Goal: Task Accomplishment & Management: Use online tool/utility

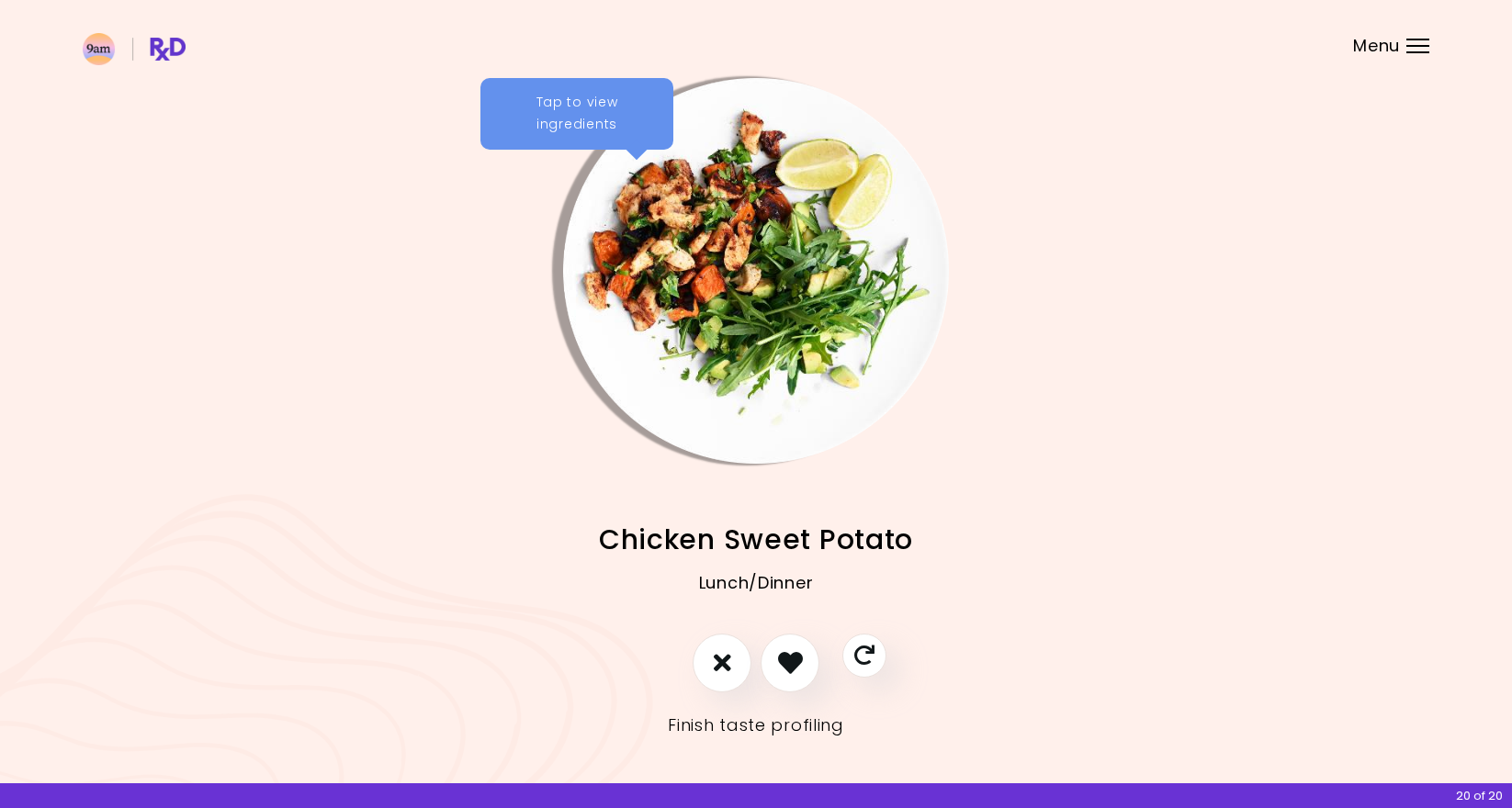
click at [721, 713] on link "Finish taste profiling" at bounding box center [756, 725] width 176 height 29
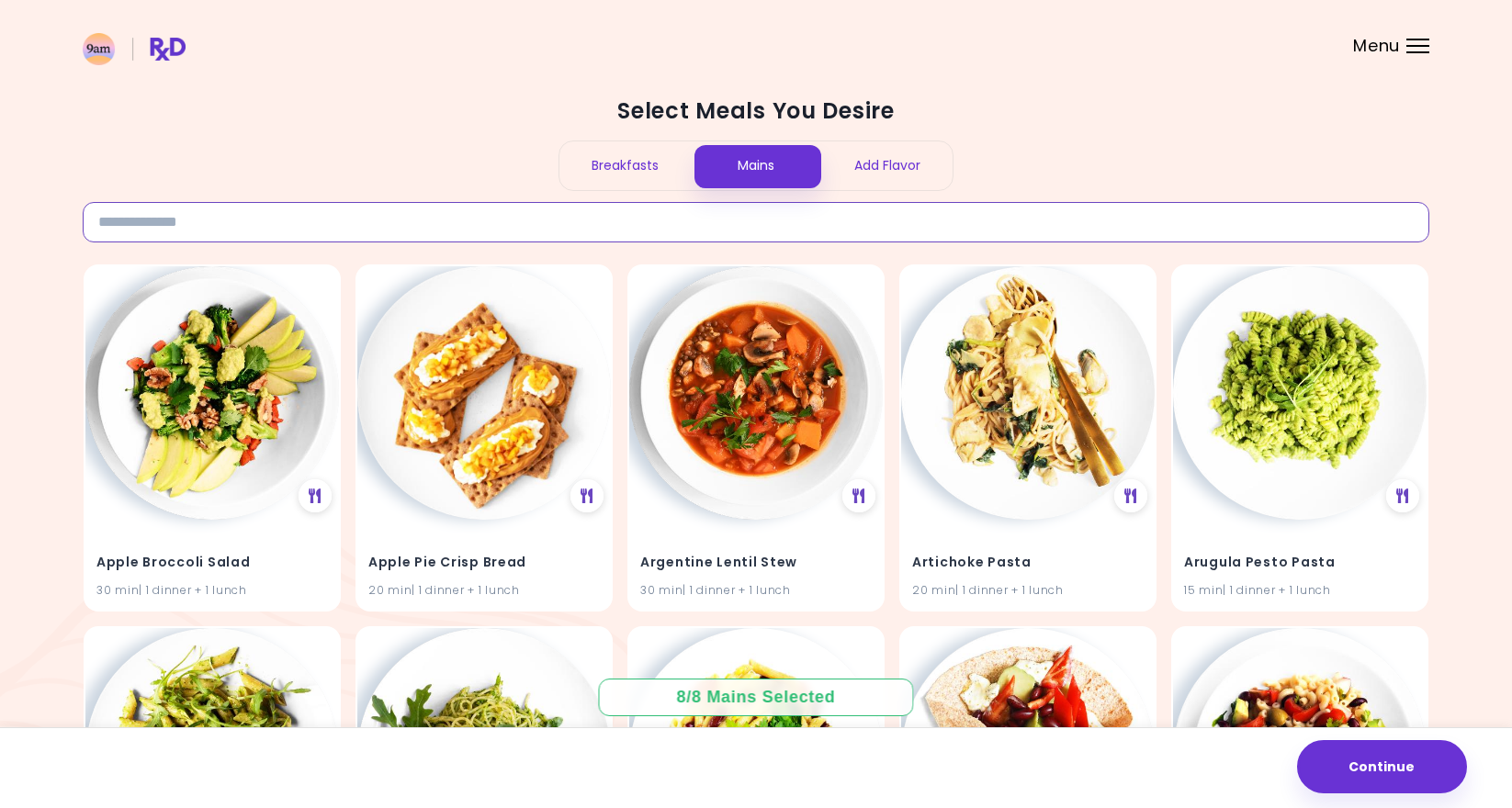
click at [676, 223] on input at bounding box center [756, 222] width 1347 height 41
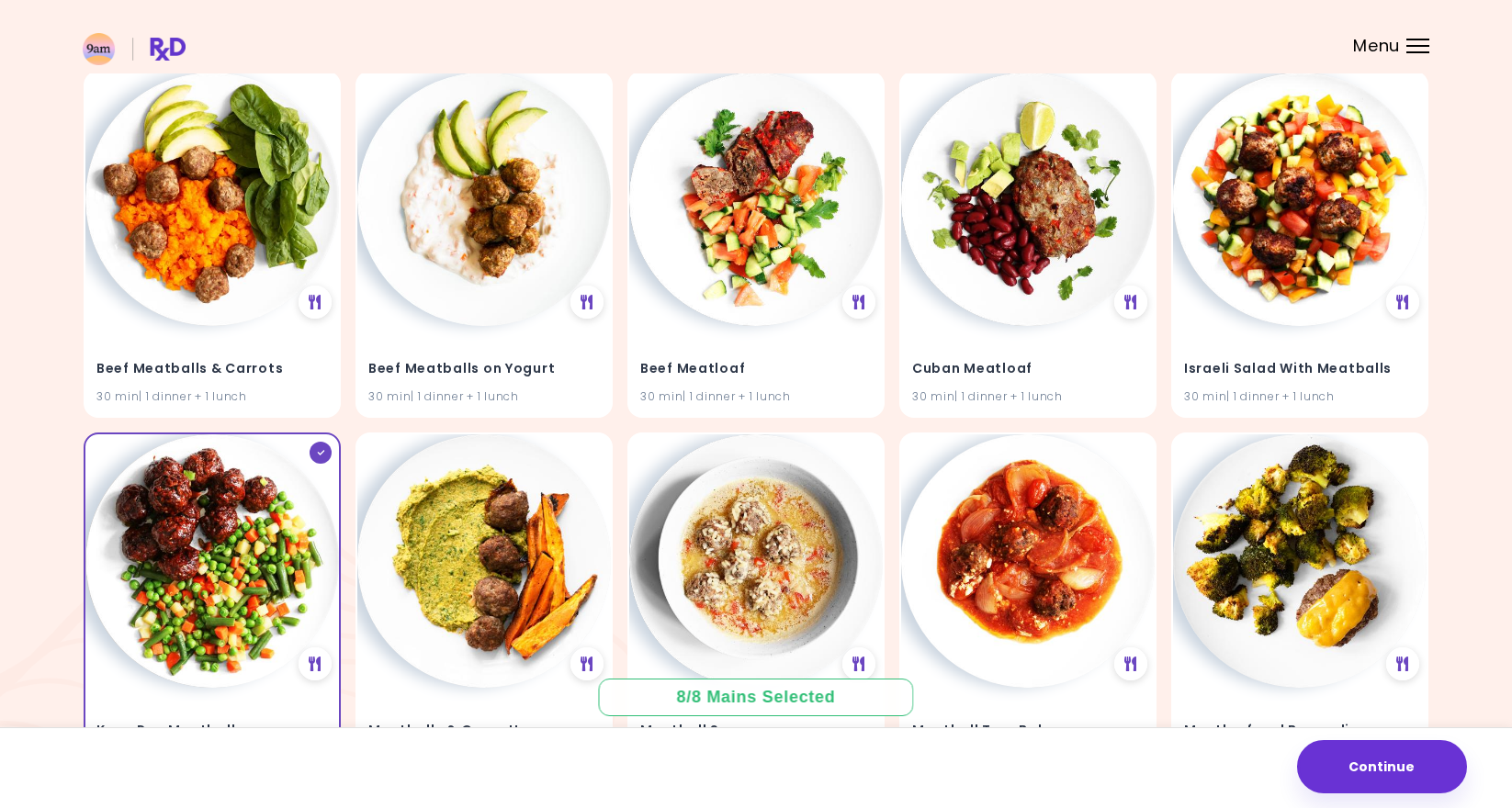
scroll to position [246, 0]
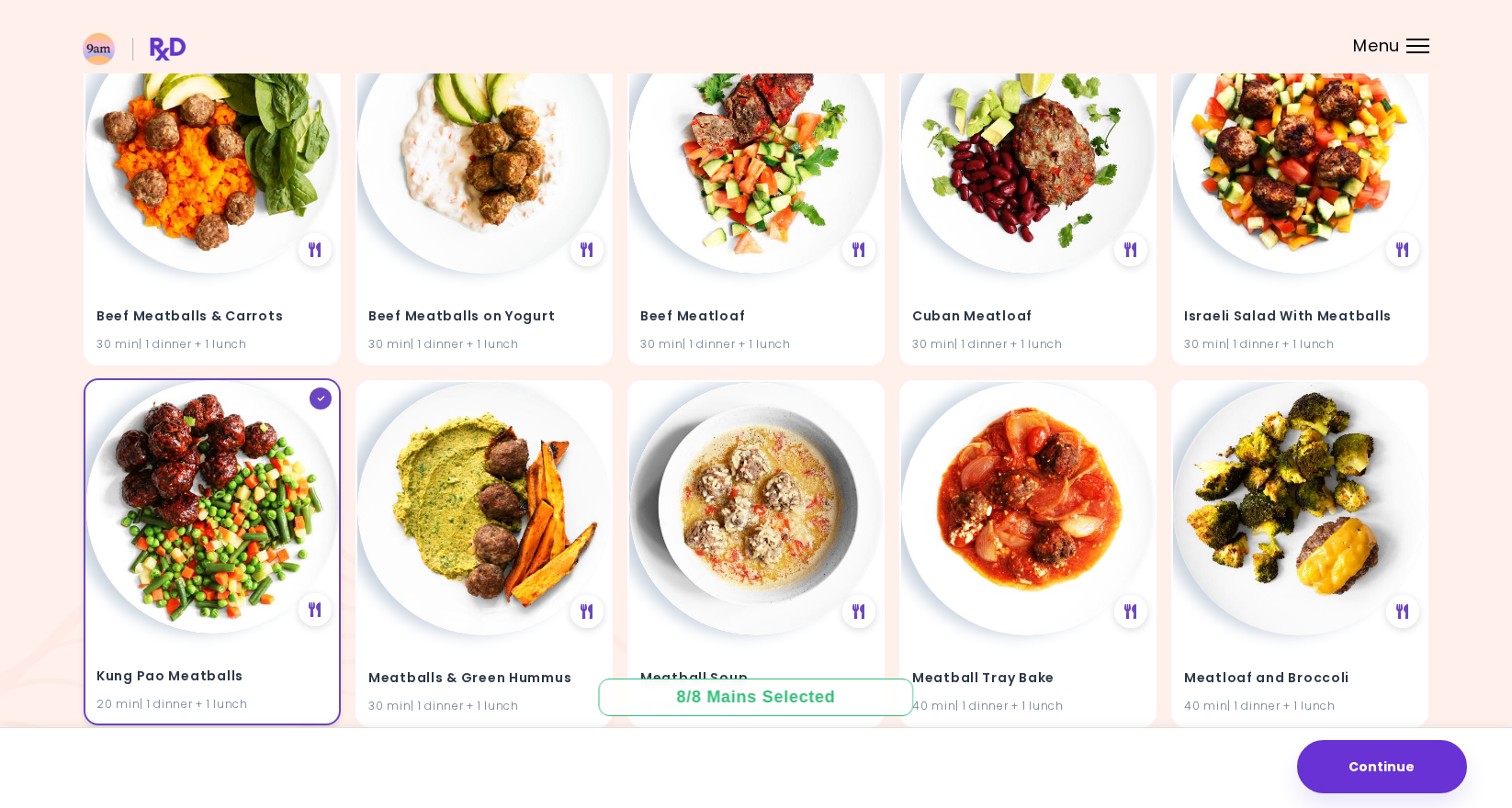
type input "****"
click at [238, 557] on img at bounding box center [212, 506] width 254 height 254
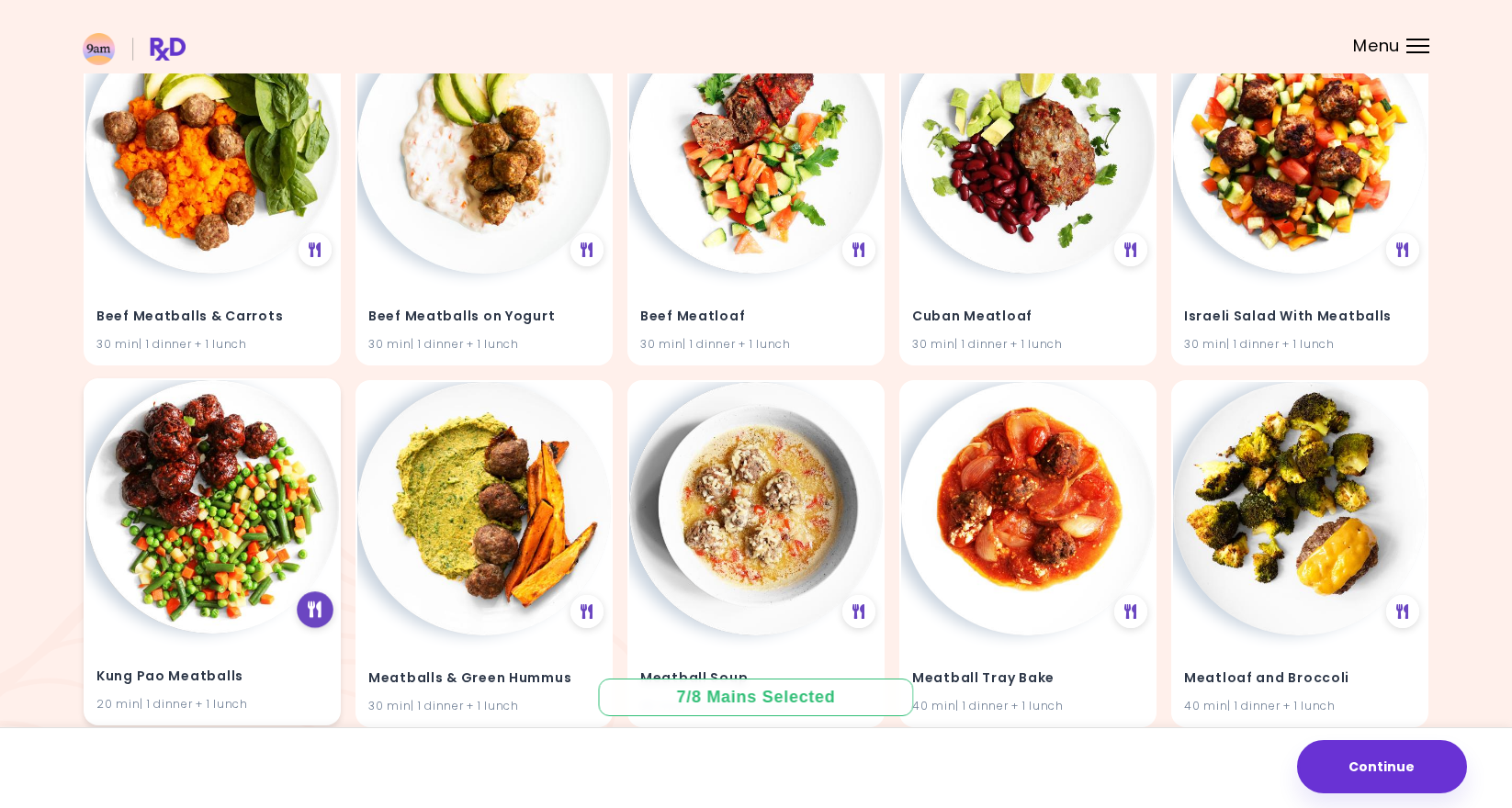
click at [320, 610] on icon at bounding box center [314, 610] width 14 height 17
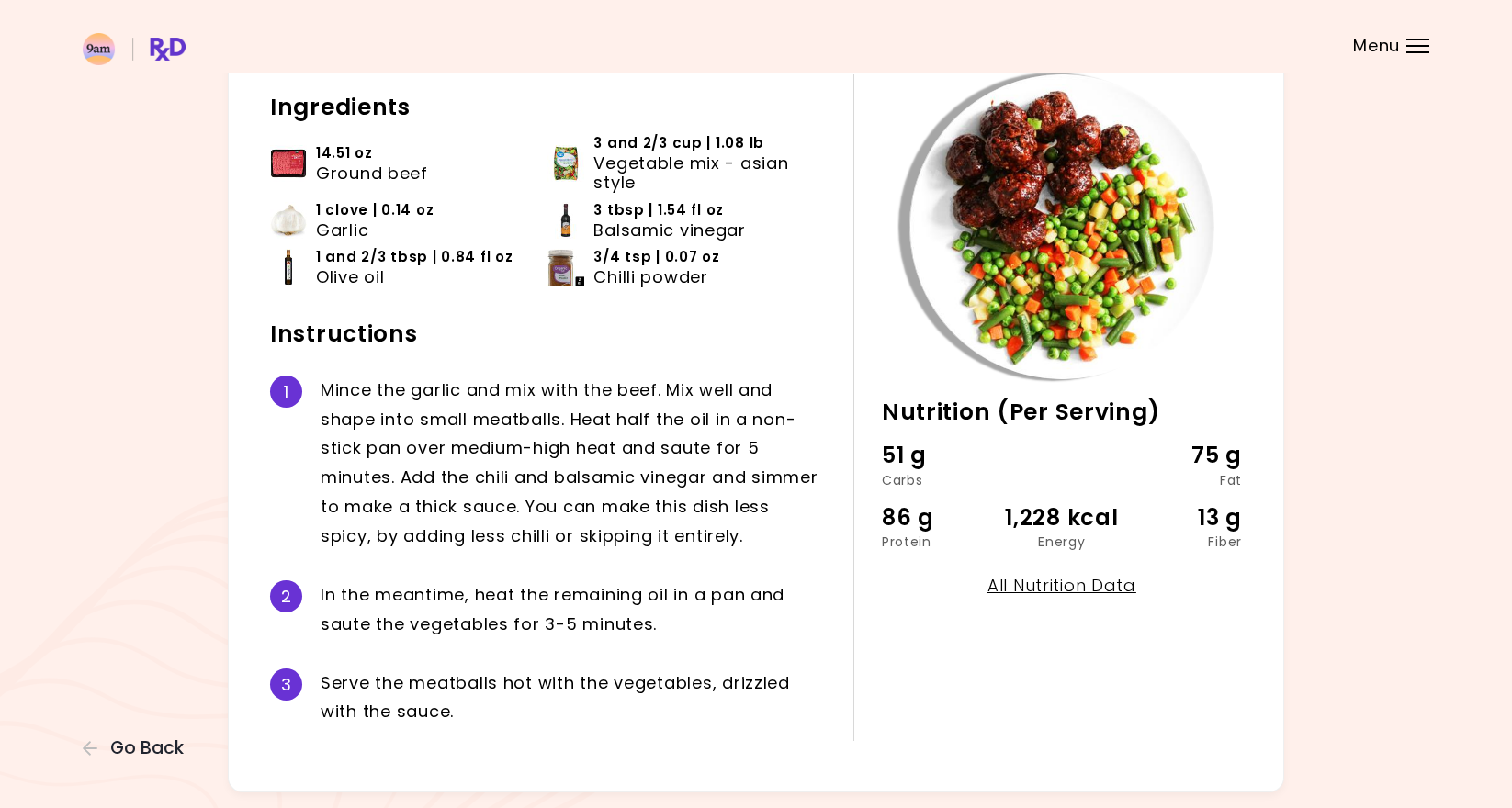
scroll to position [110, 0]
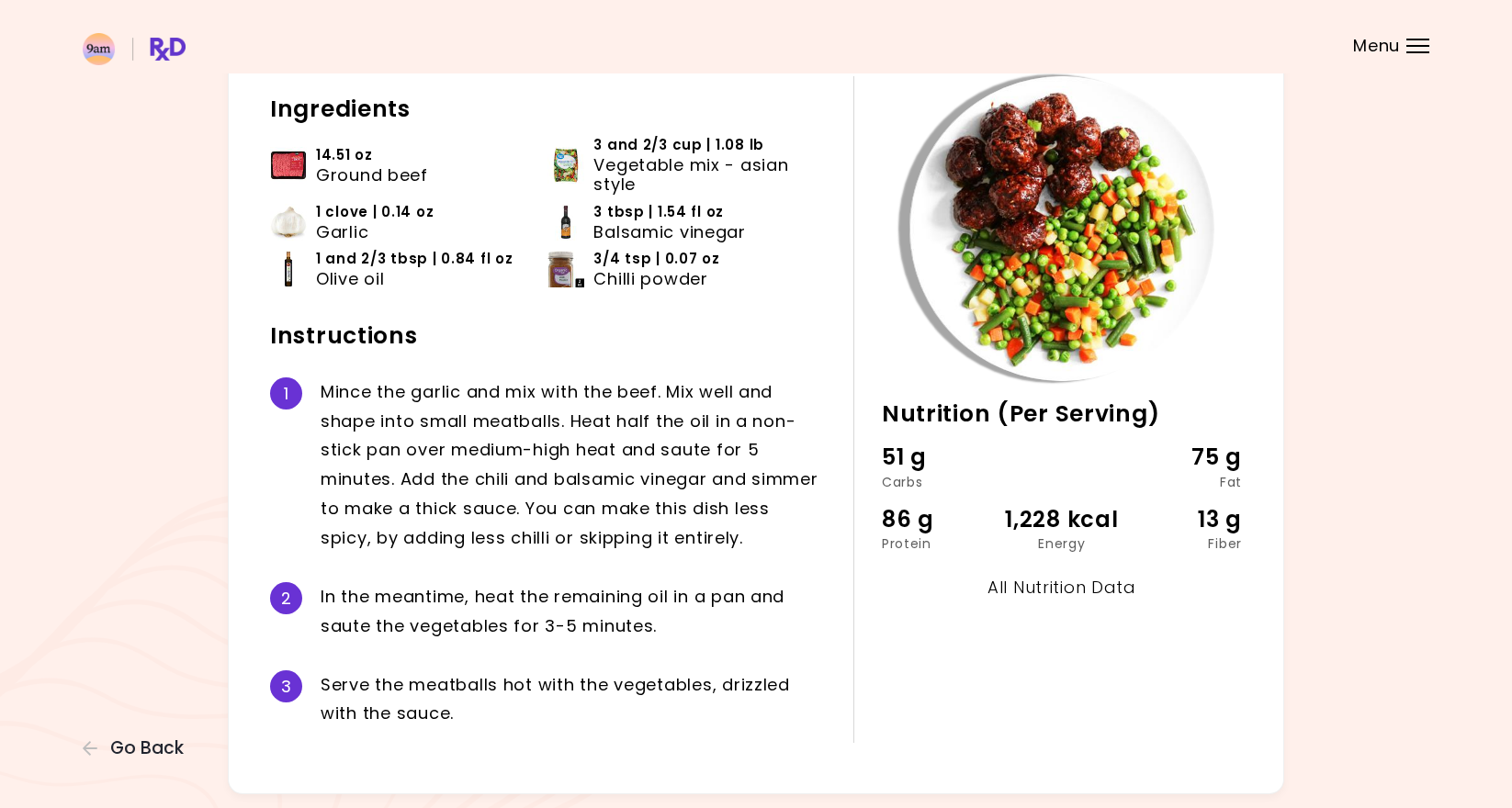
click at [1058, 592] on link "All Nutrition Data" at bounding box center [1062, 587] width 149 height 23
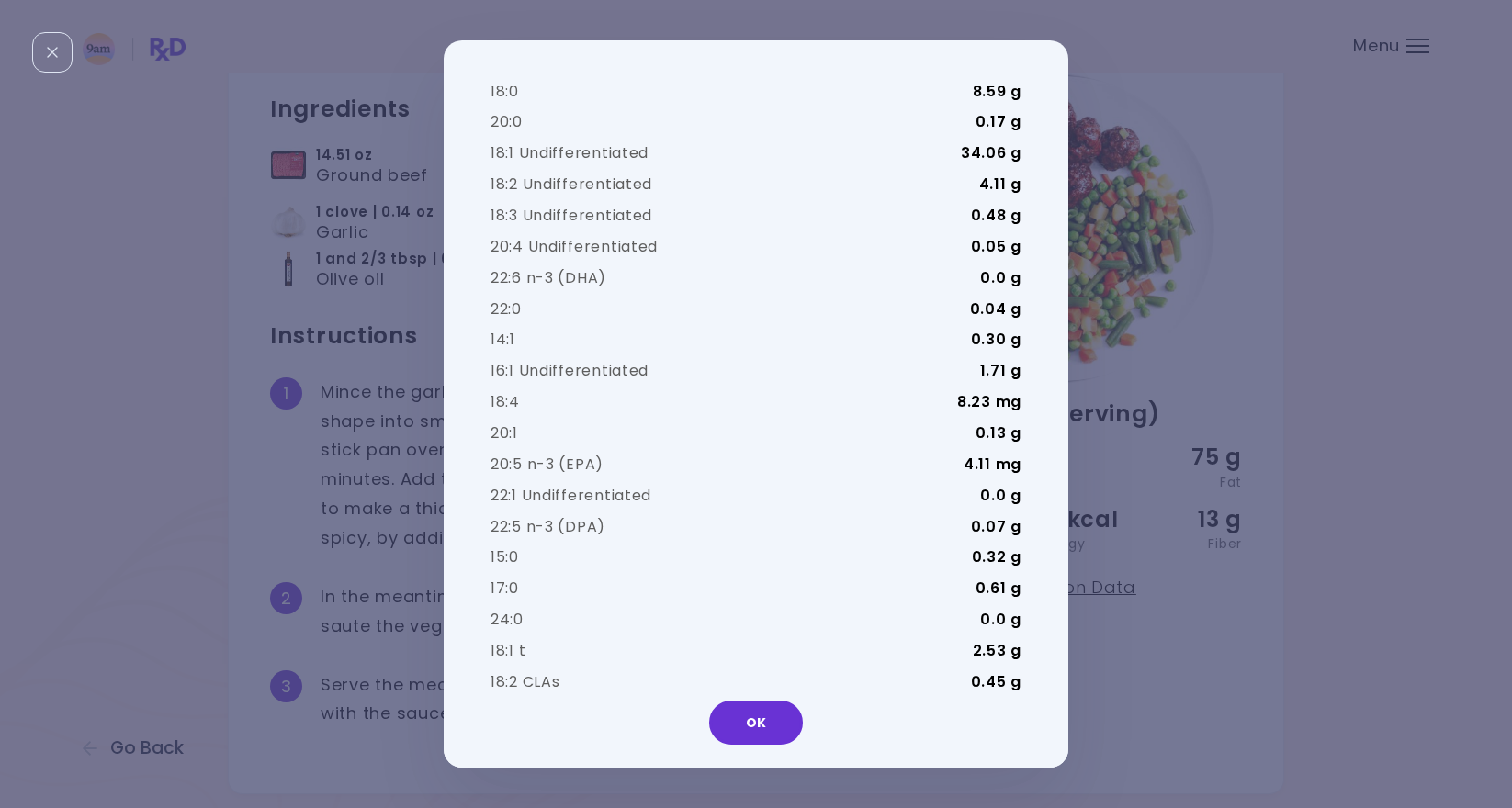
scroll to position [2765, 0]
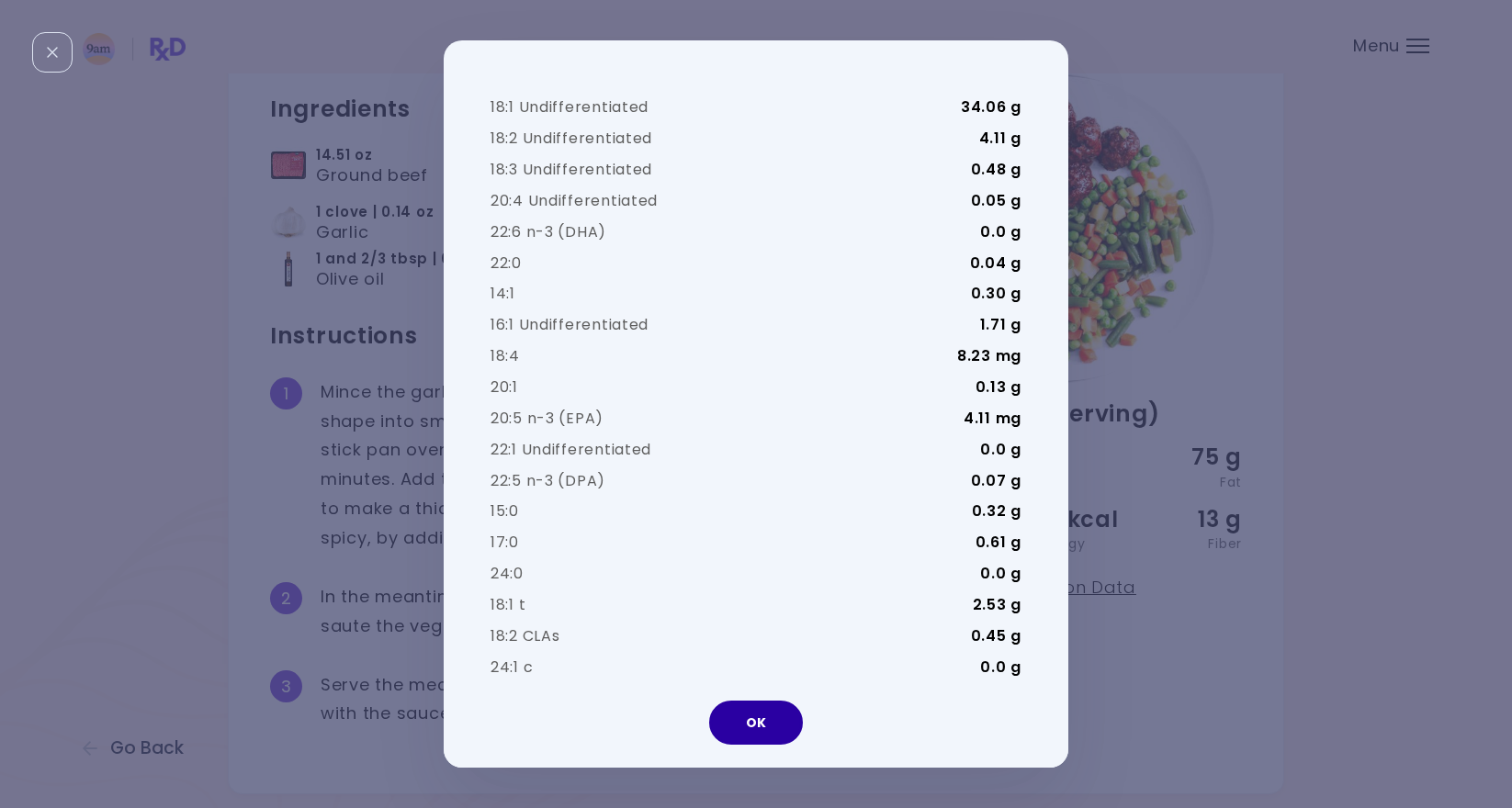
click at [760, 727] on button "OK" at bounding box center [756, 722] width 93 height 44
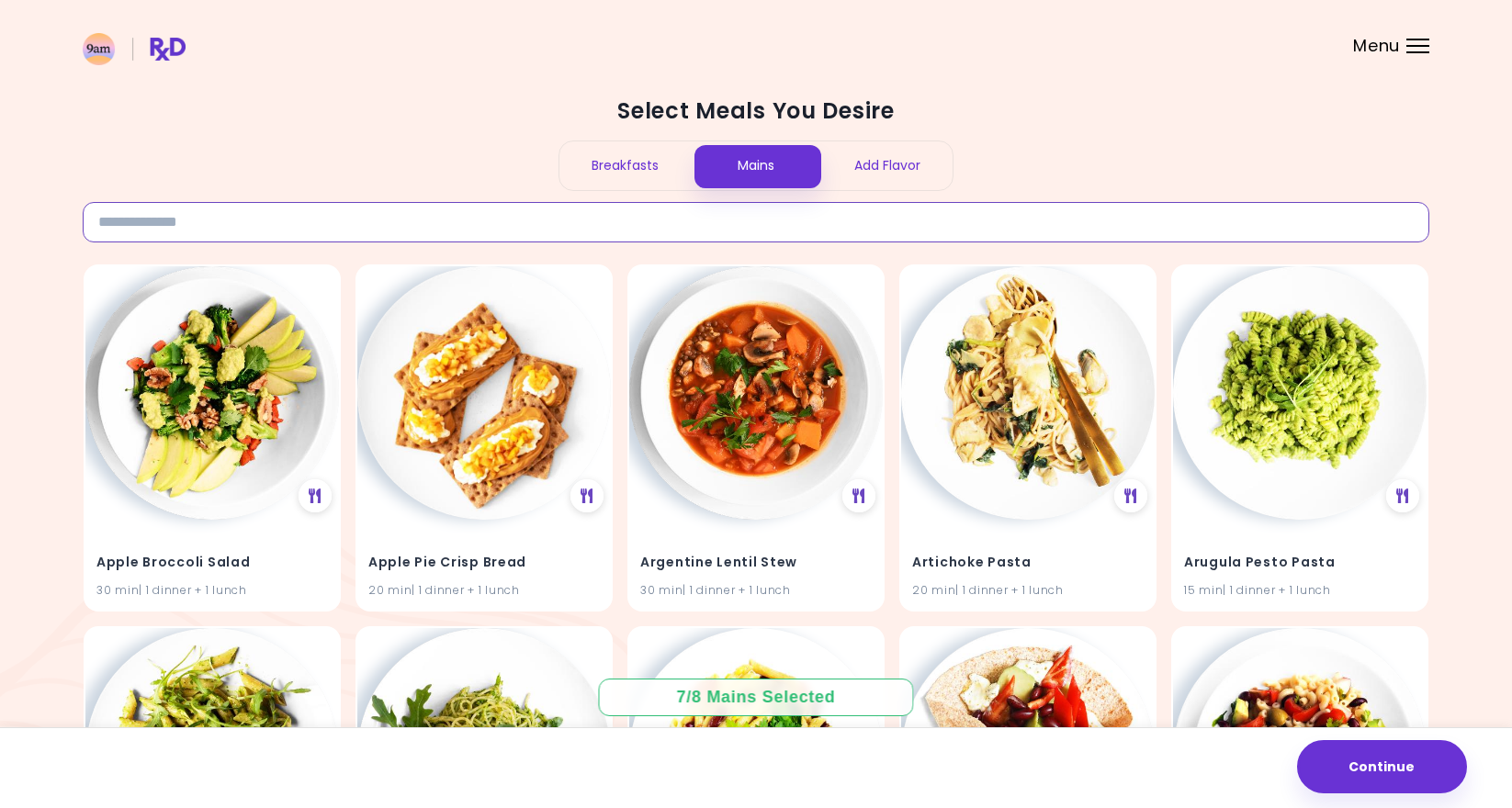
click at [652, 217] on input at bounding box center [756, 222] width 1347 height 41
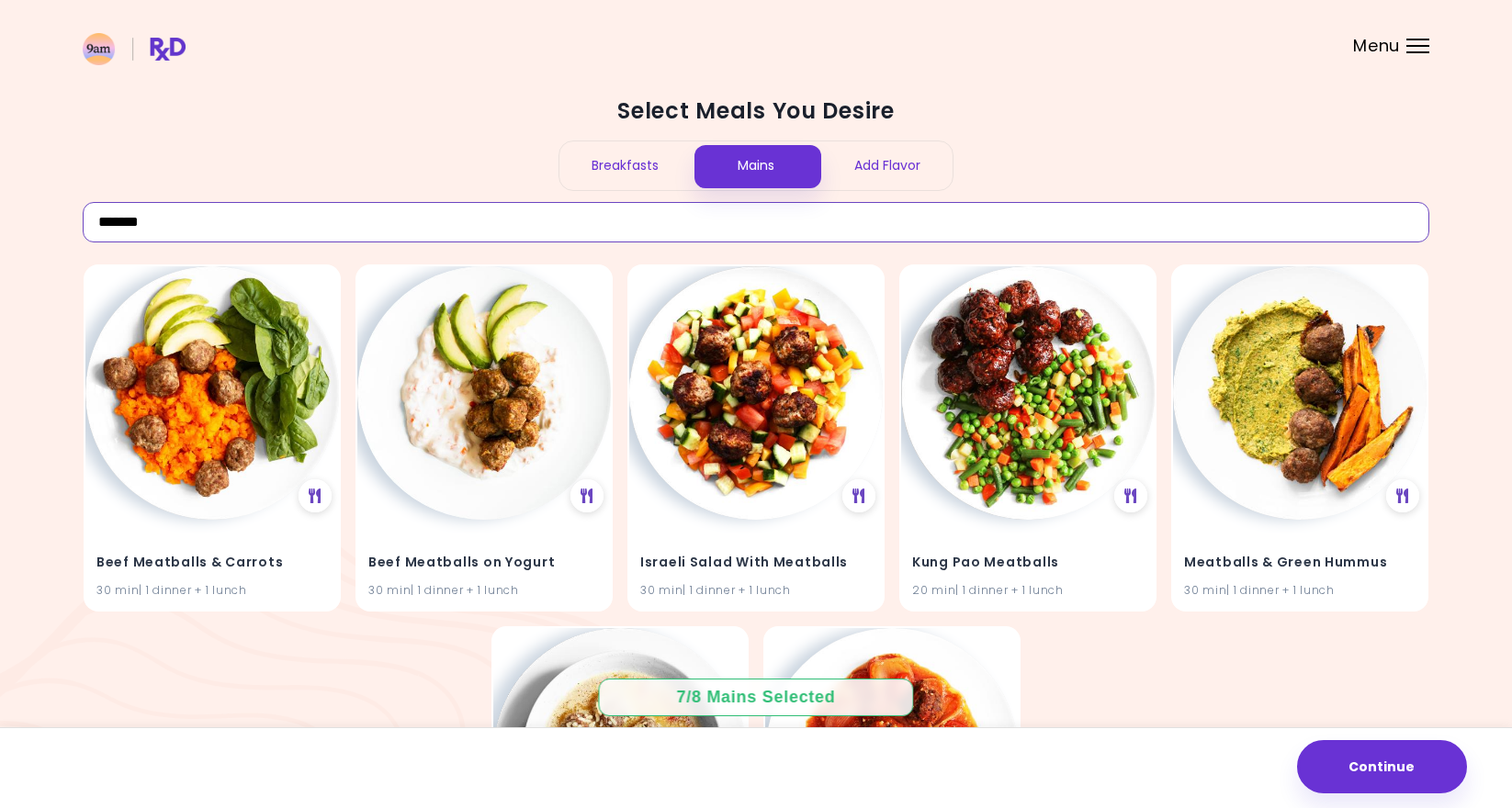
type input "*******"
drag, startPoint x: 652, startPoint y: 217, endPoint x: 796, endPoint y: 459, distance: 281.6
click at [796, 459] on img at bounding box center [756, 390] width 254 height 254
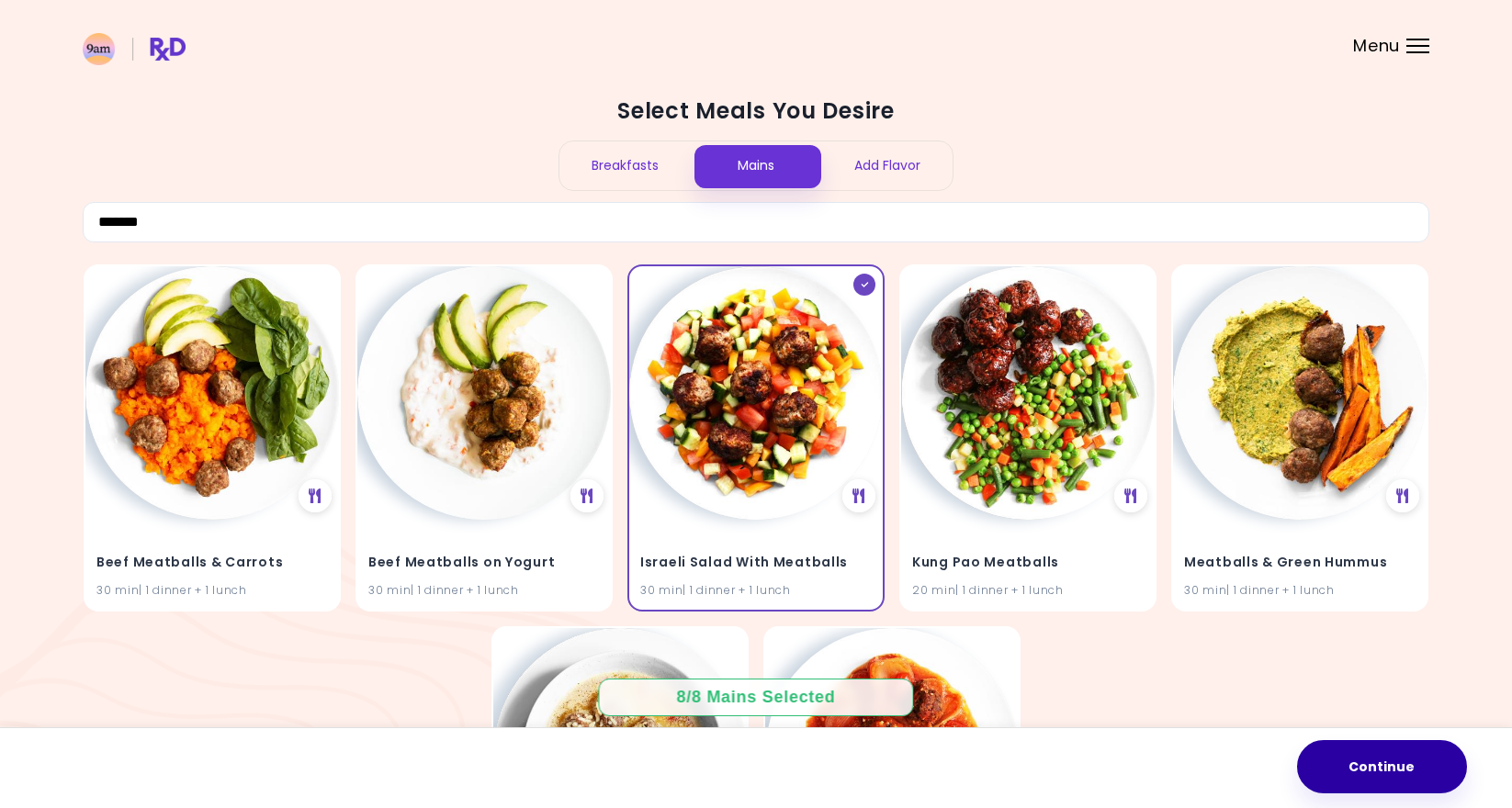
click at [1321, 748] on button "Continue" at bounding box center [1382, 767] width 170 height 53
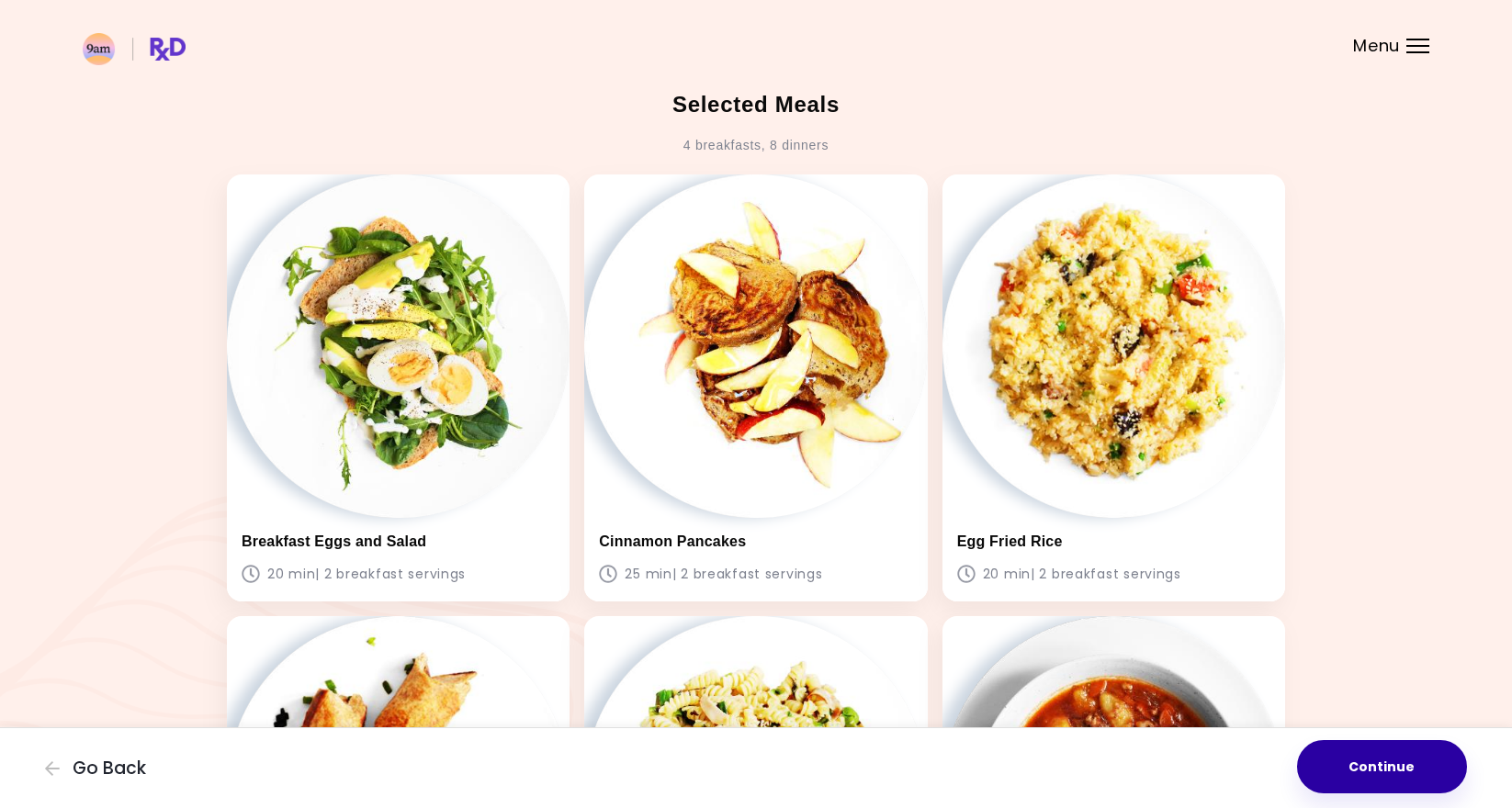
click at [1376, 752] on button "Continue" at bounding box center [1382, 767] width 170 height 53
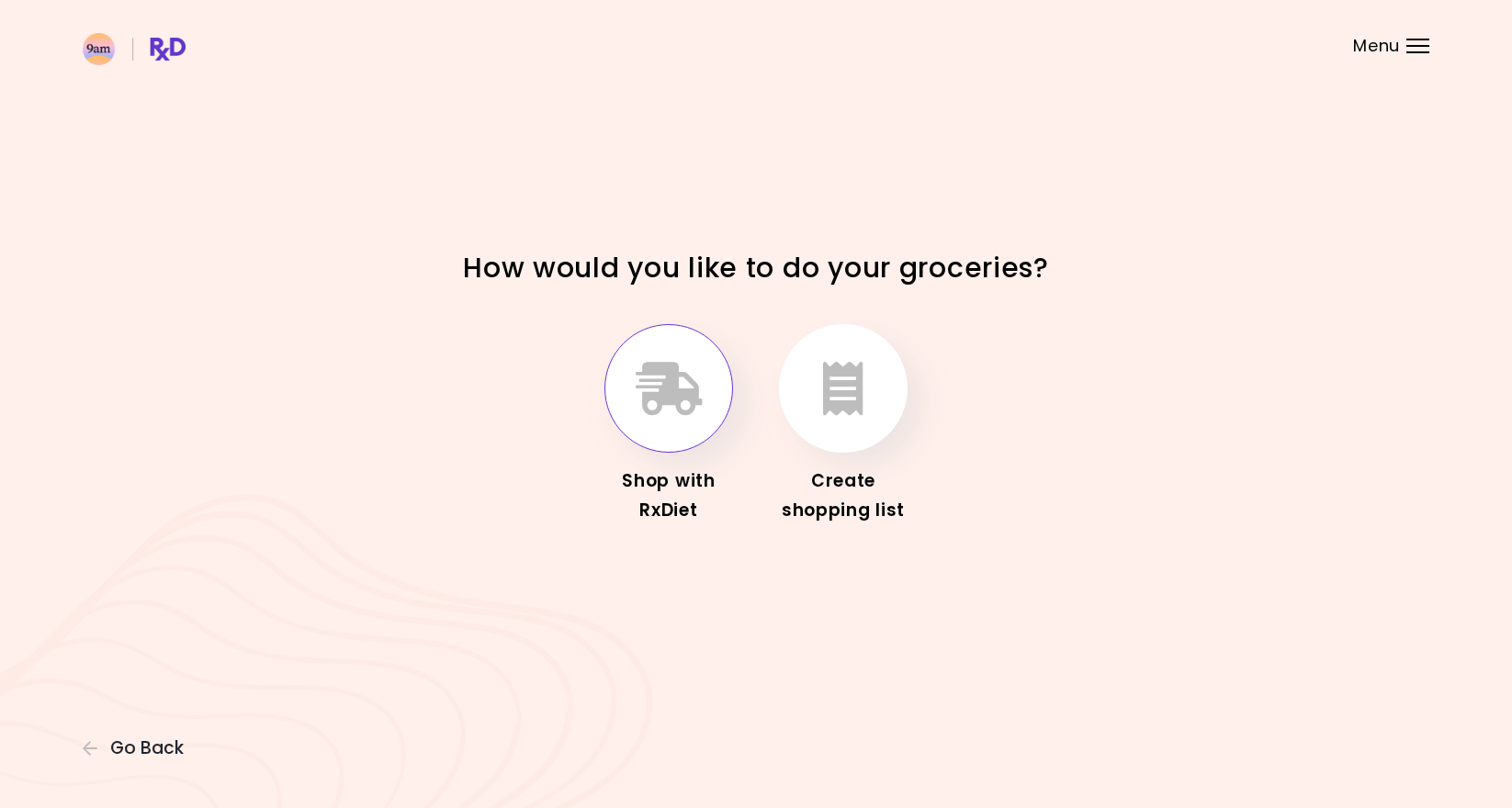
click at [687, 419] on button "button" at bounding box center [669, 388] width 128 height 128
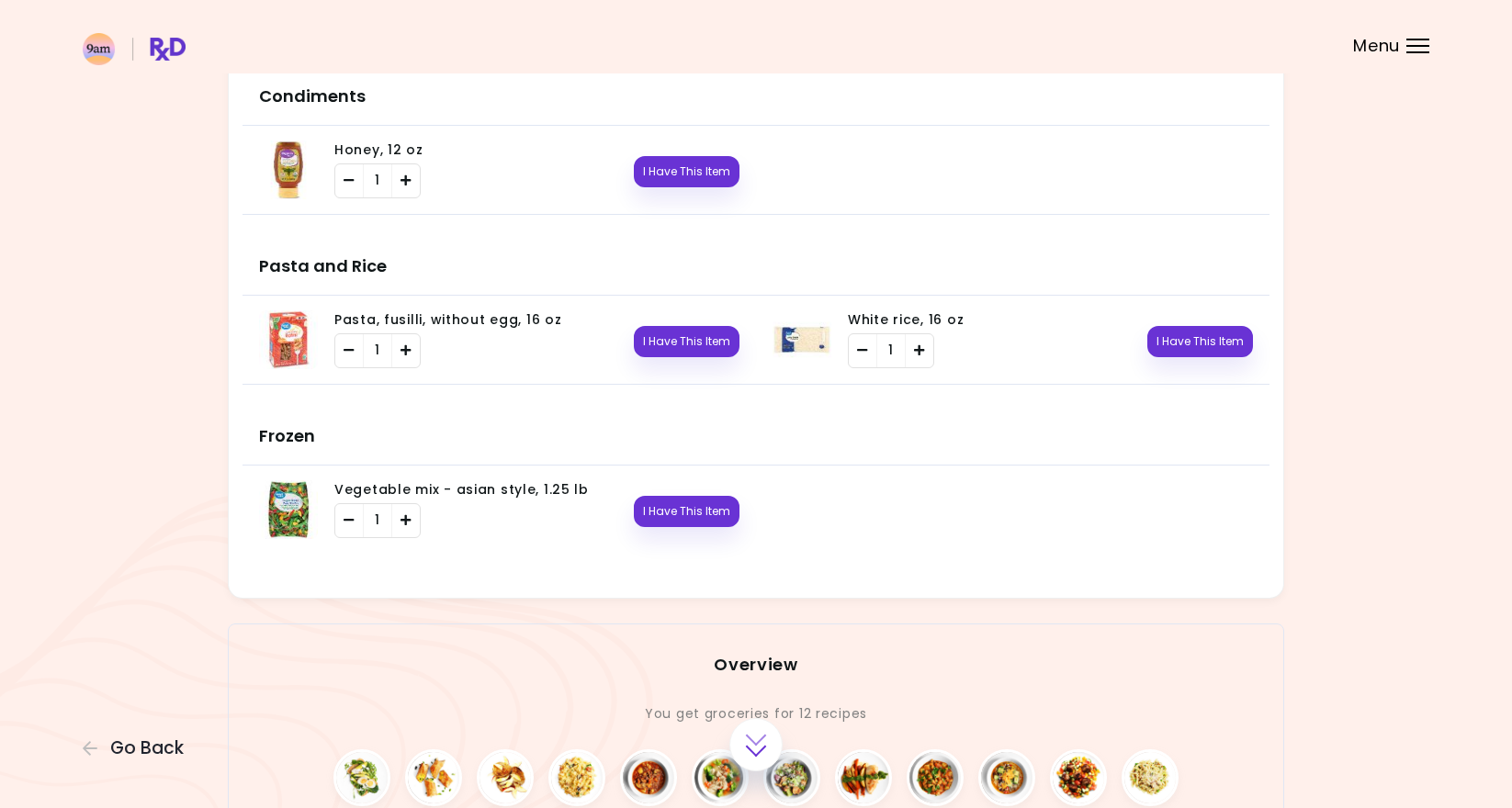
scroll to position [3091, 0]
click at [1173, 347] on button "I Have This Item" at bounding box center [1200, 342] width 106 height 31
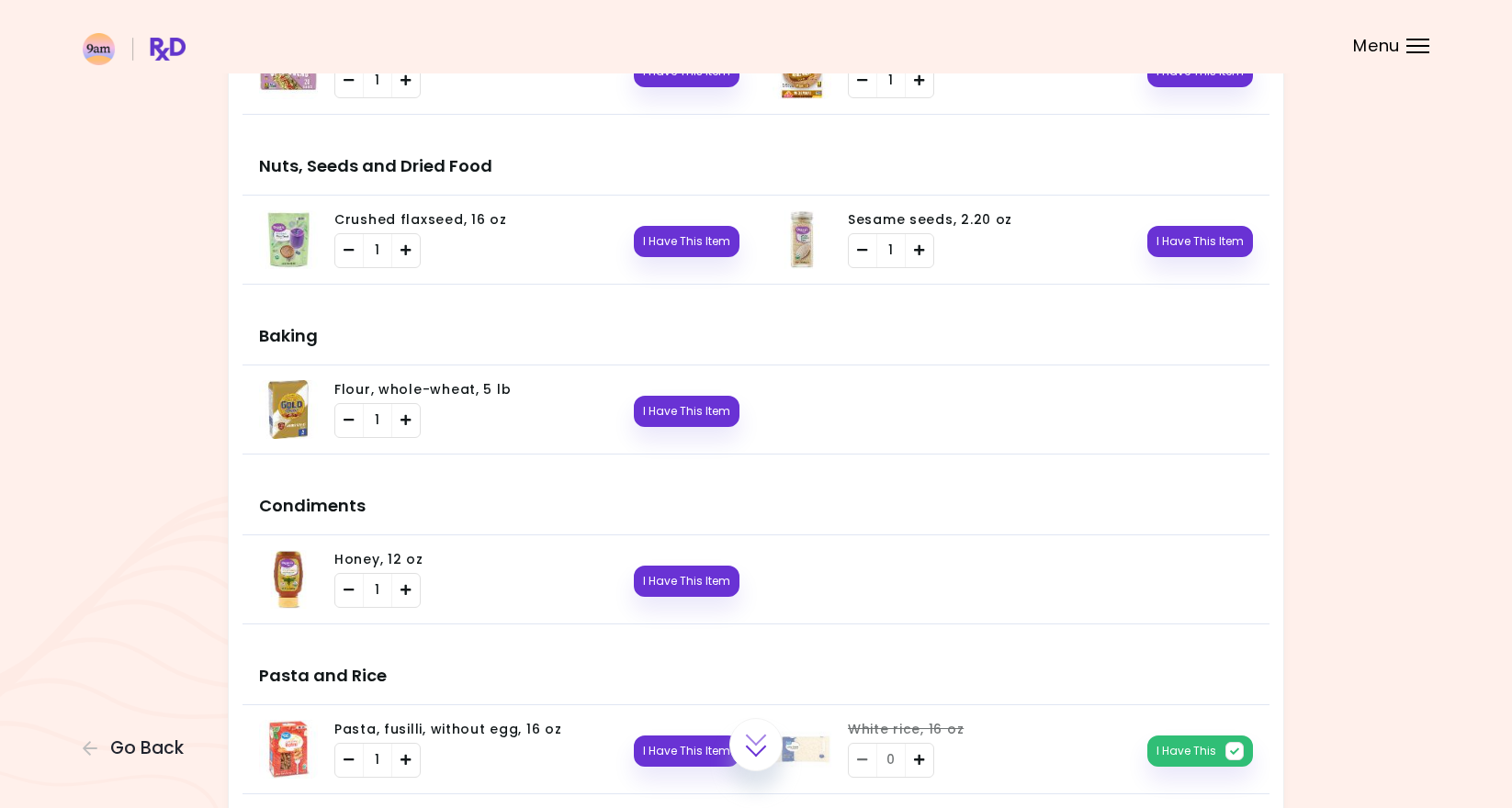
scroll to position [2670, 0]
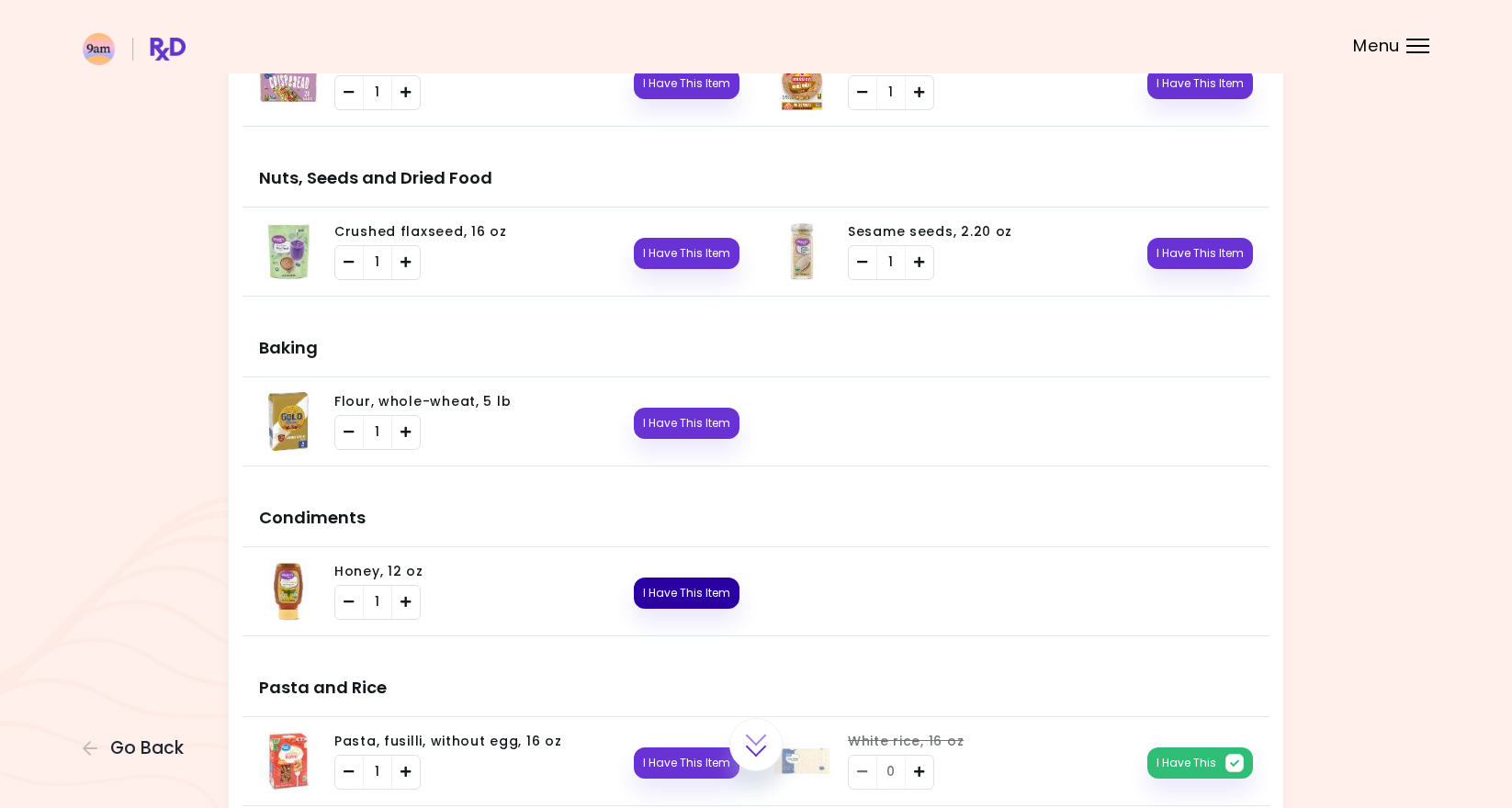
click at [691, 585] on button "I Have This Item" at bounding box center [687, 593] width 106 height 31
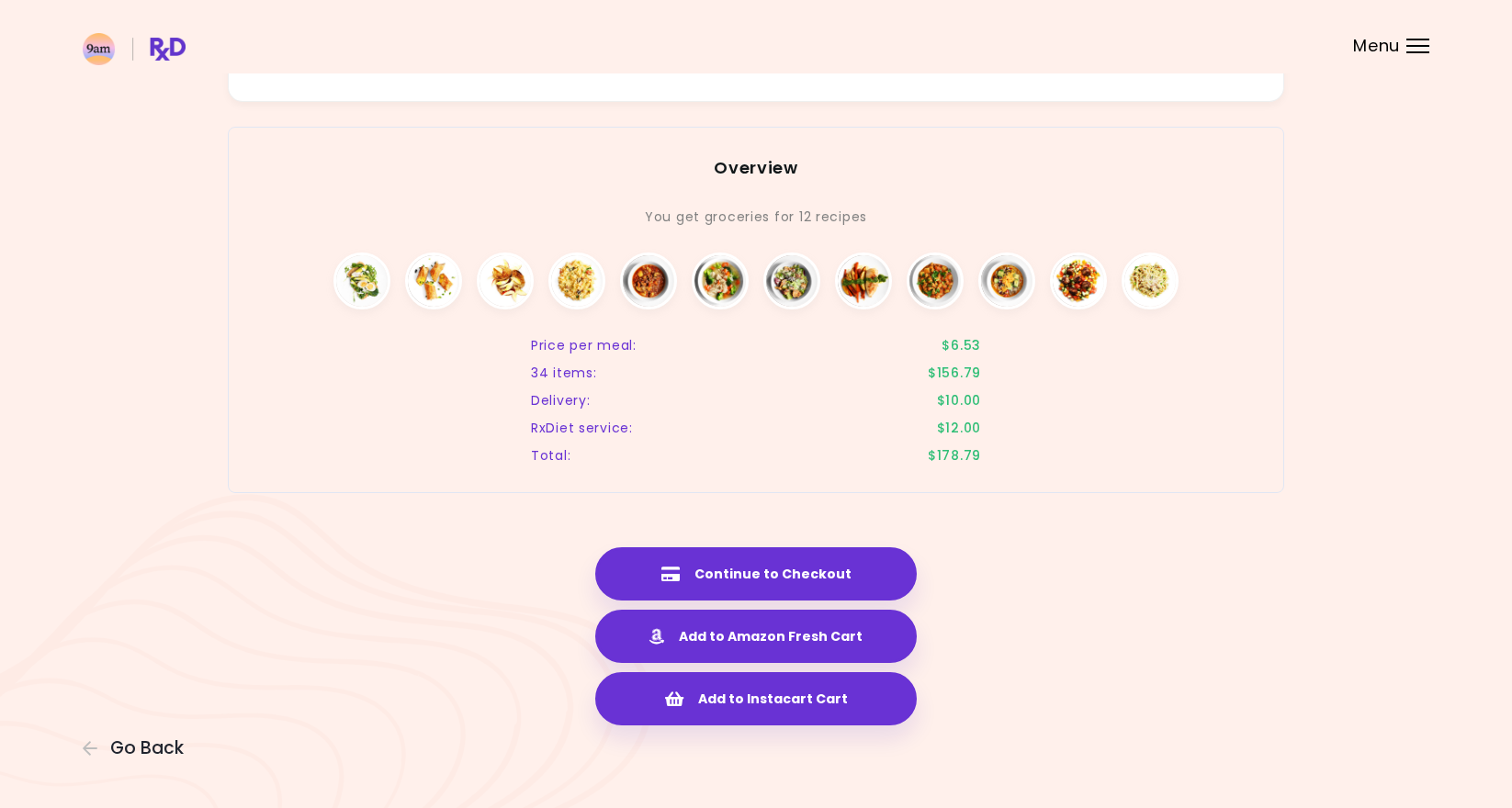
scroll to position [3587, 0]
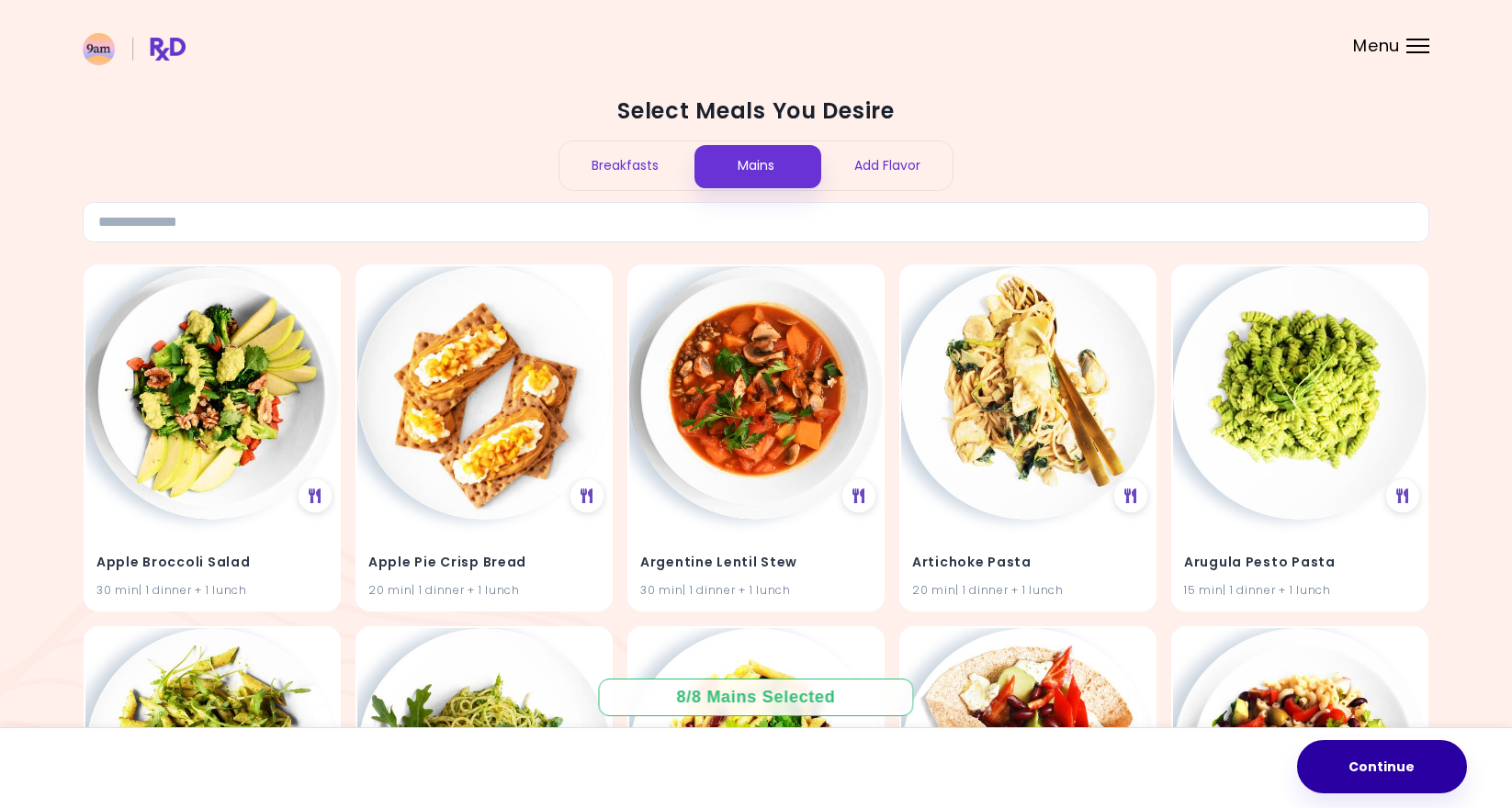
click at [1379, 764] on button "Continue" at bounding box center [1382, 767] width 170 height 53
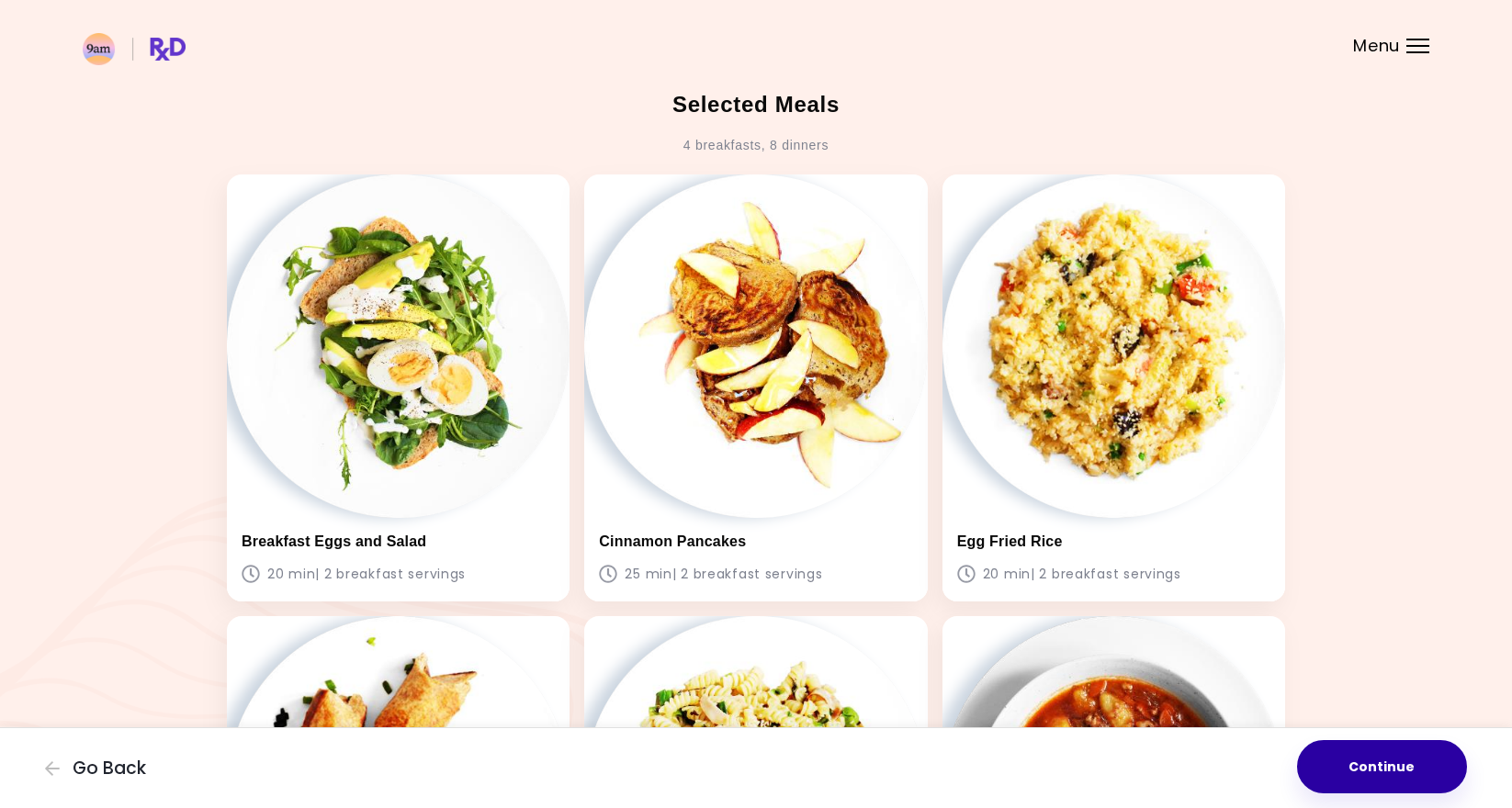
click at [1398, 767] on button "Continue" at bounding box center [1382, 767] width 170 height 53
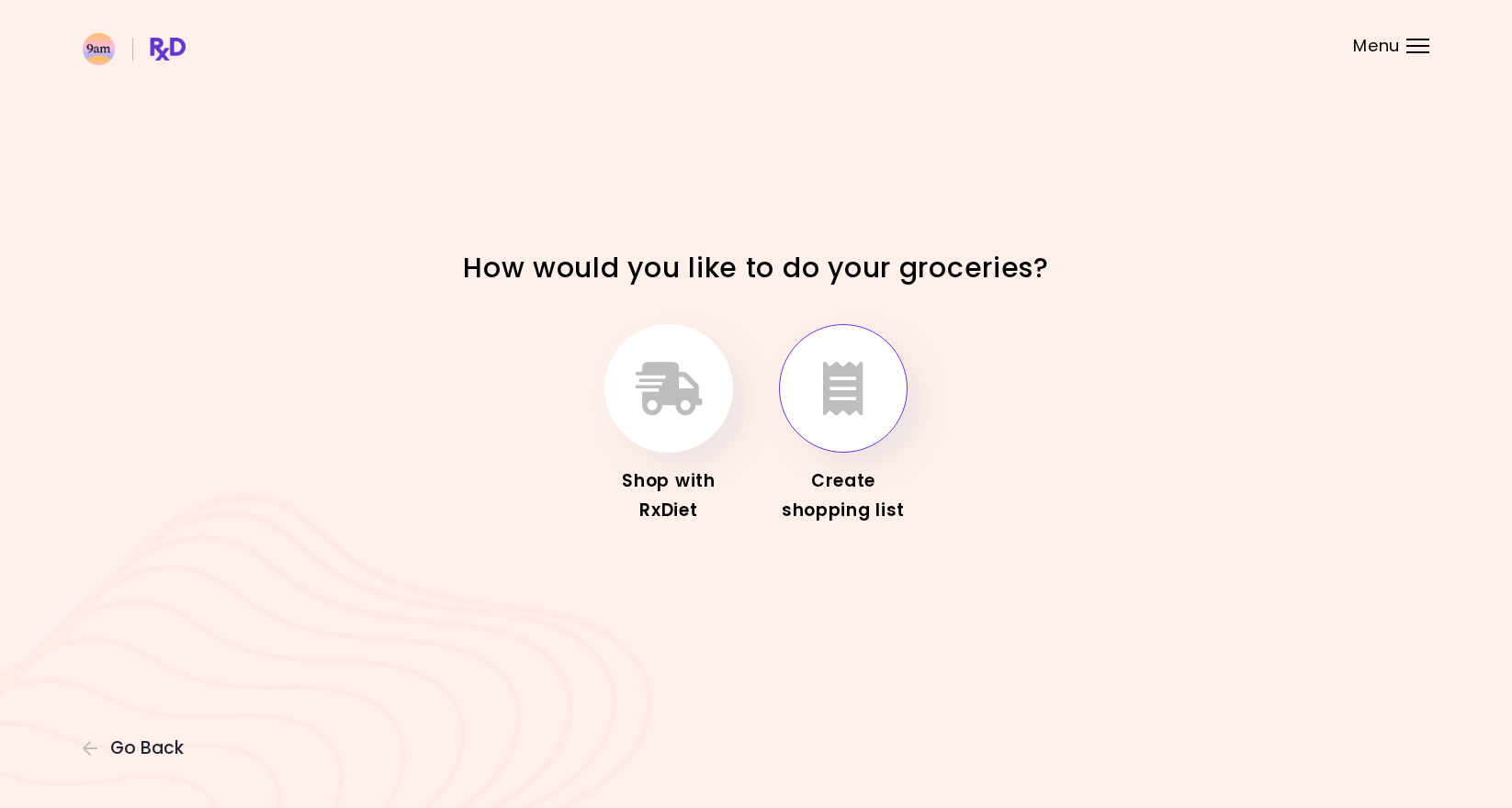
click at [861, 417] on button "button" at bounding box center [843, 388] width 128 height 128
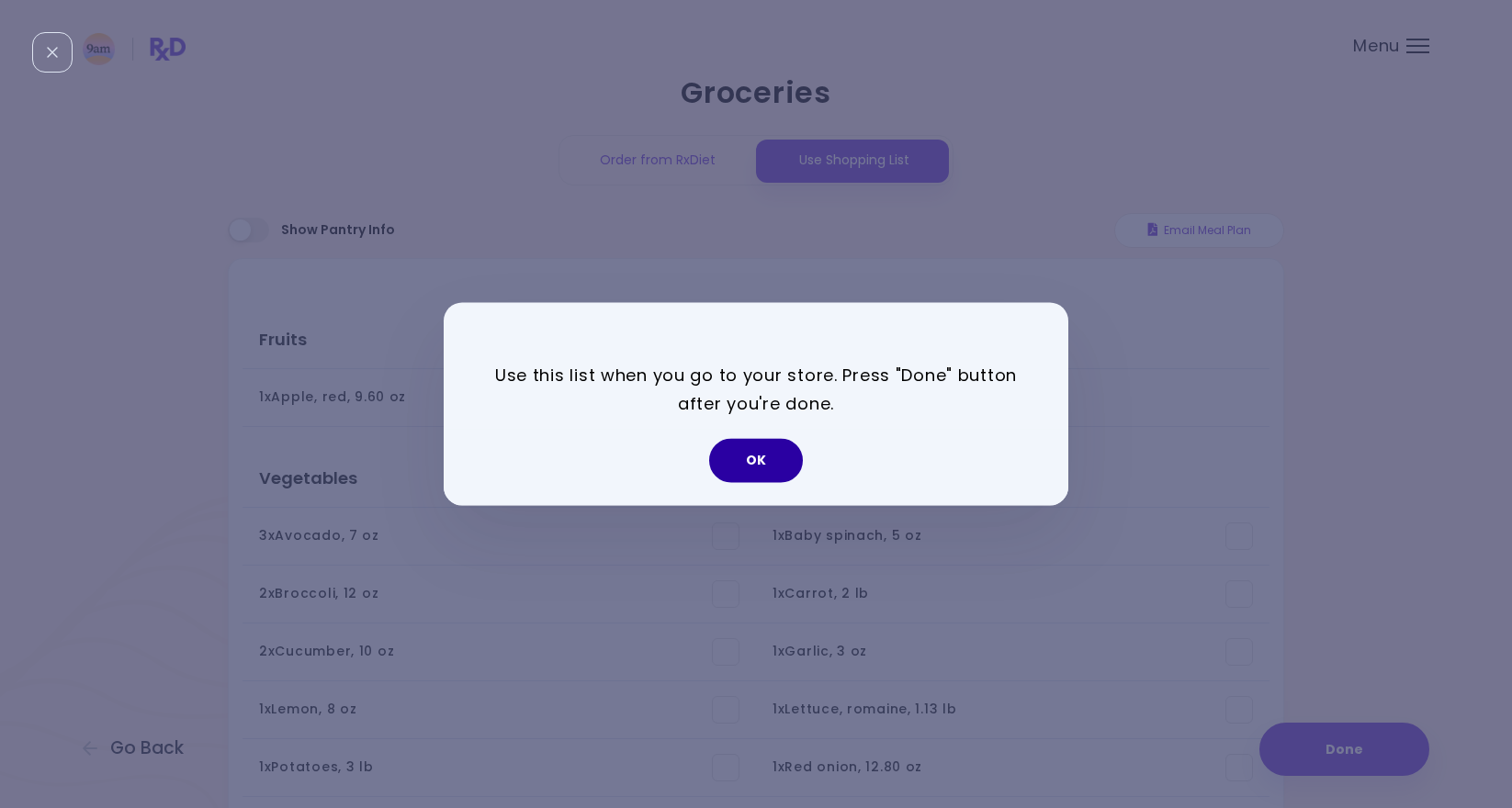
click at [787, 451] on button "OK" at bounding box center [756, 460] width 93 height 44
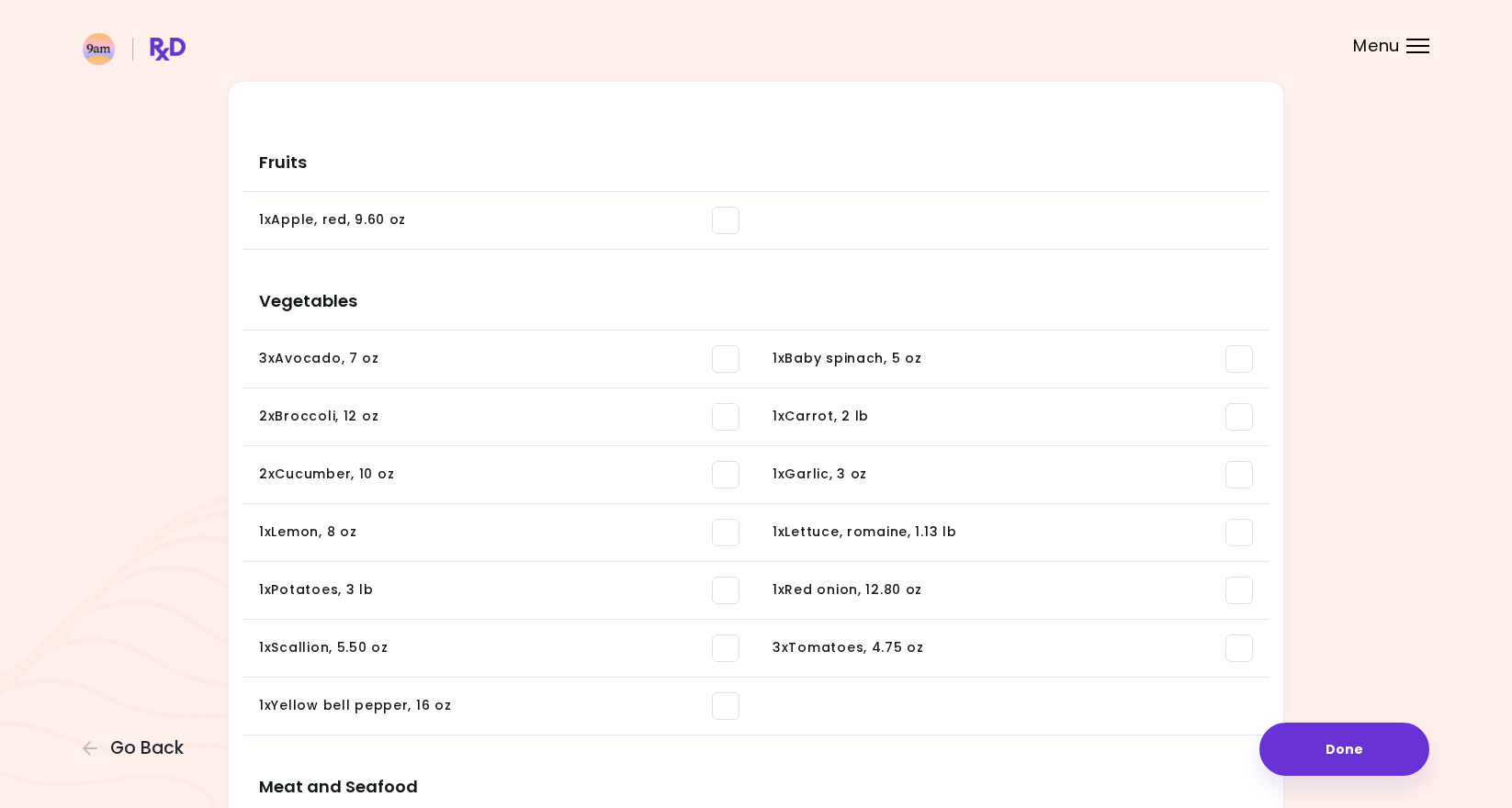
scroll to position [188, 0]
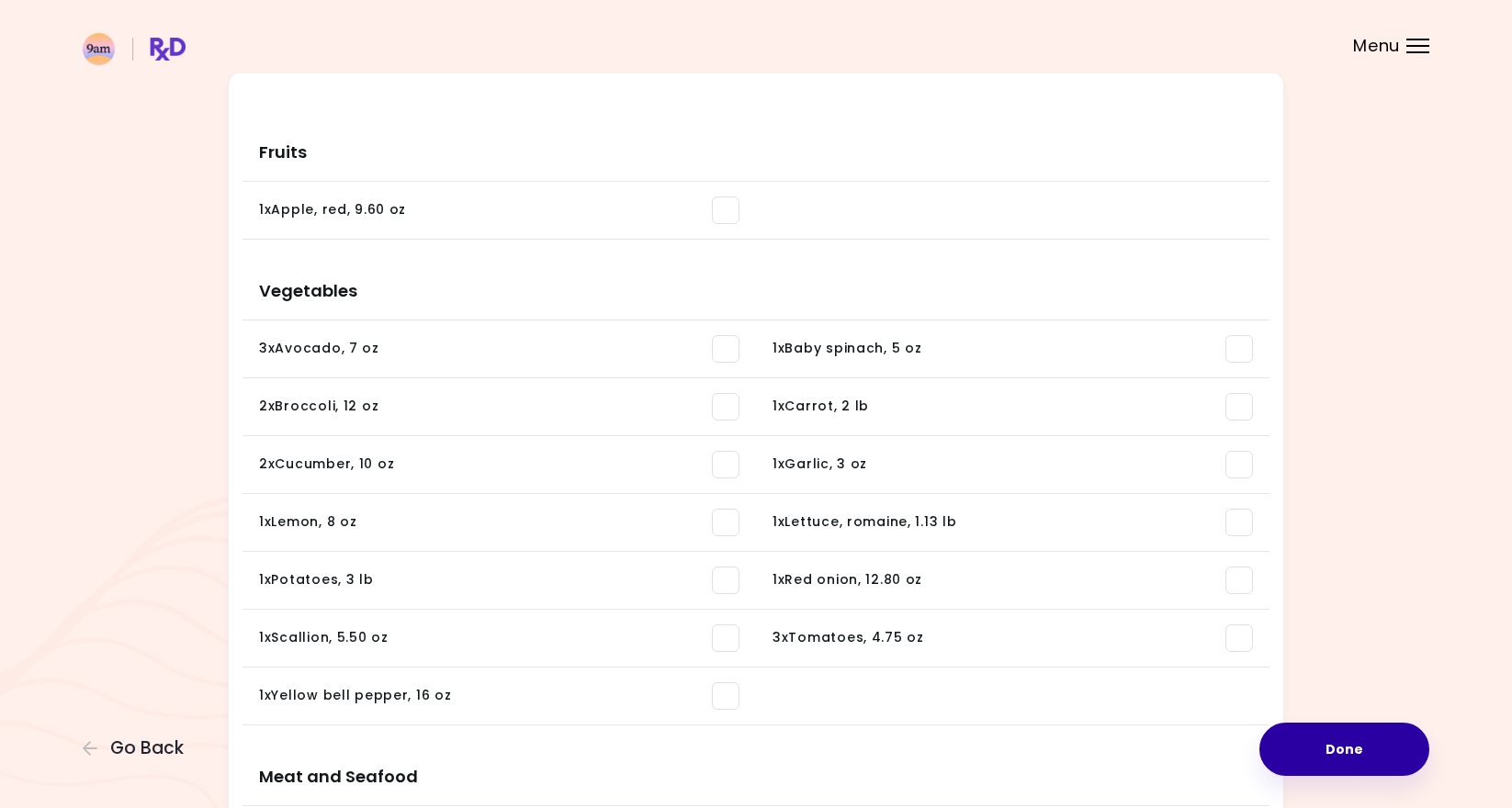
click at [1313, 731] on button "Done" at bounding box center [1344, 749] width 170 height 53
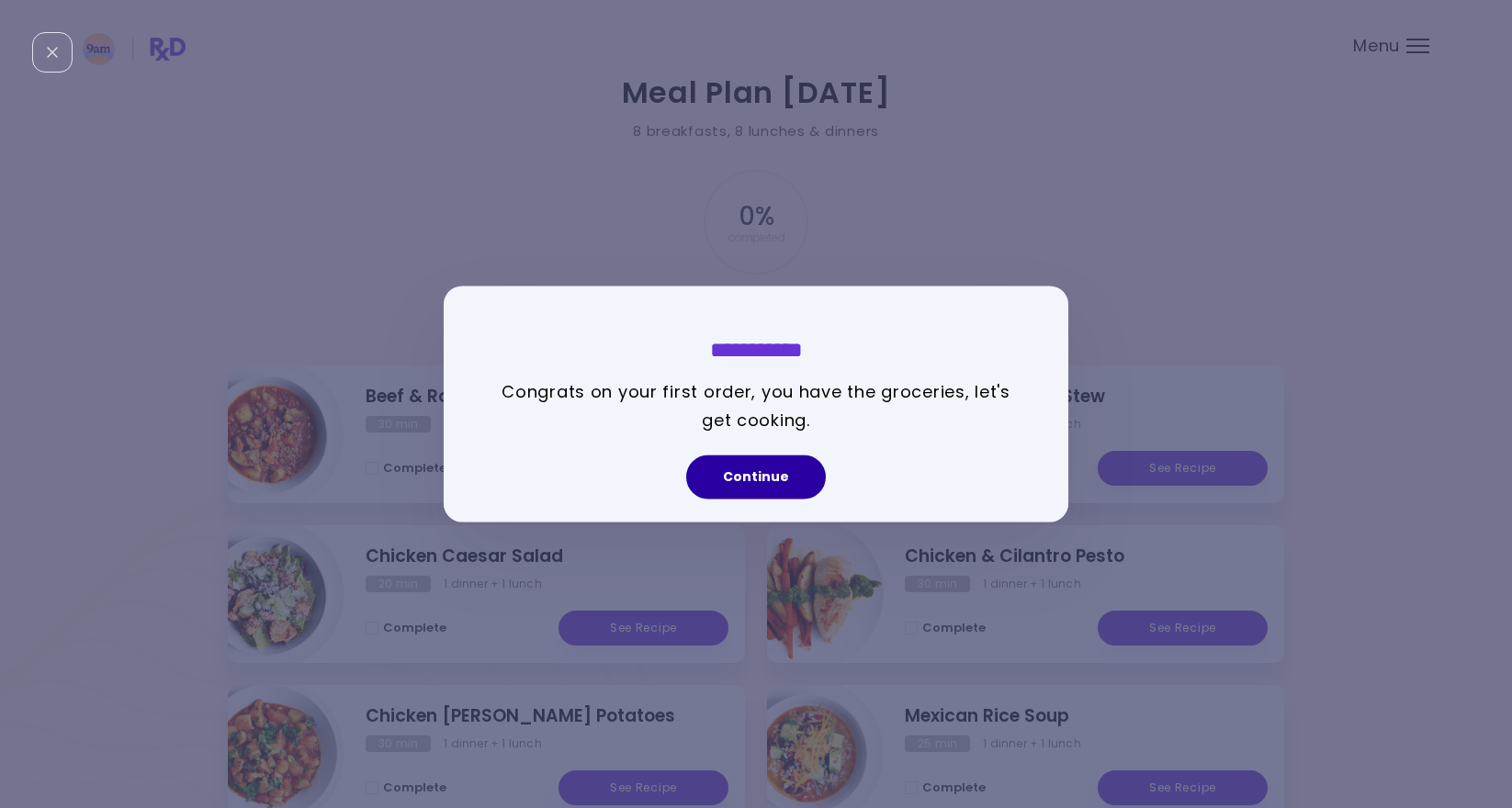
click at [783, 473] on button "Continue" at bounding box center [756, 477] width 140 height 44
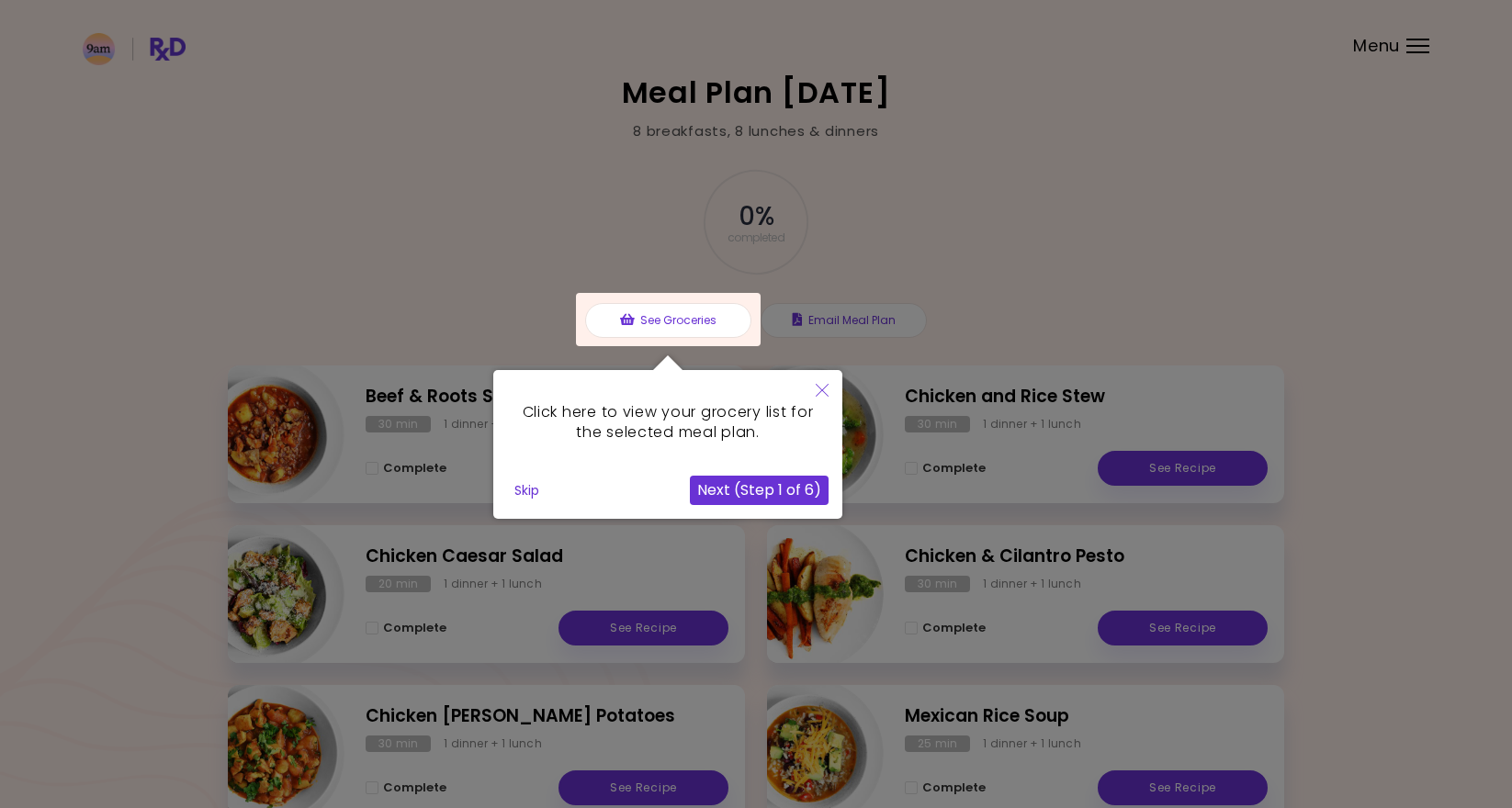
click at [821, 389] on icon "Close" at bounding box center [822, 390] width 13 height 13
